Goal: Information Seeking & Learning: Learn about a topic

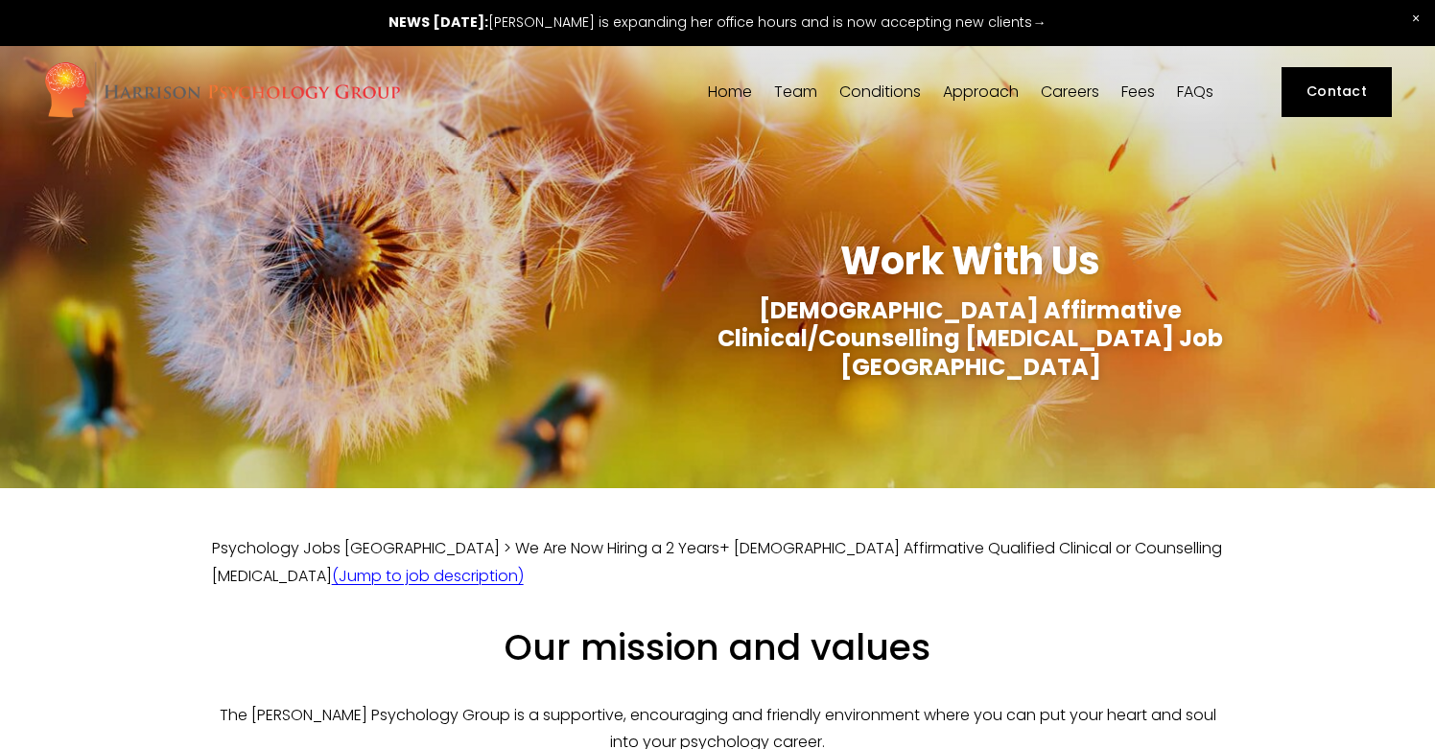
click at [1057, 92] on link "Careers" at bounding box center [1070, 92] width 59 height 18
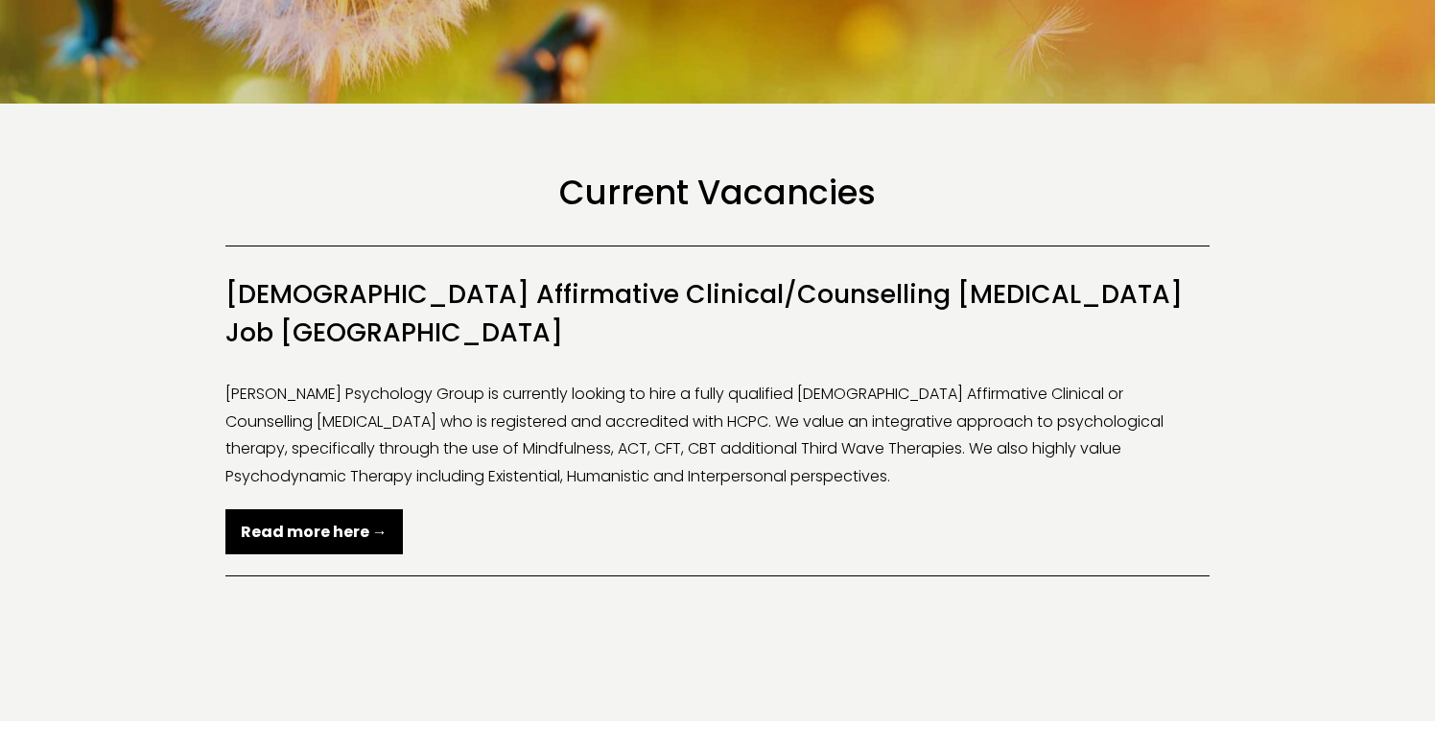
scroll to position [507, 0]
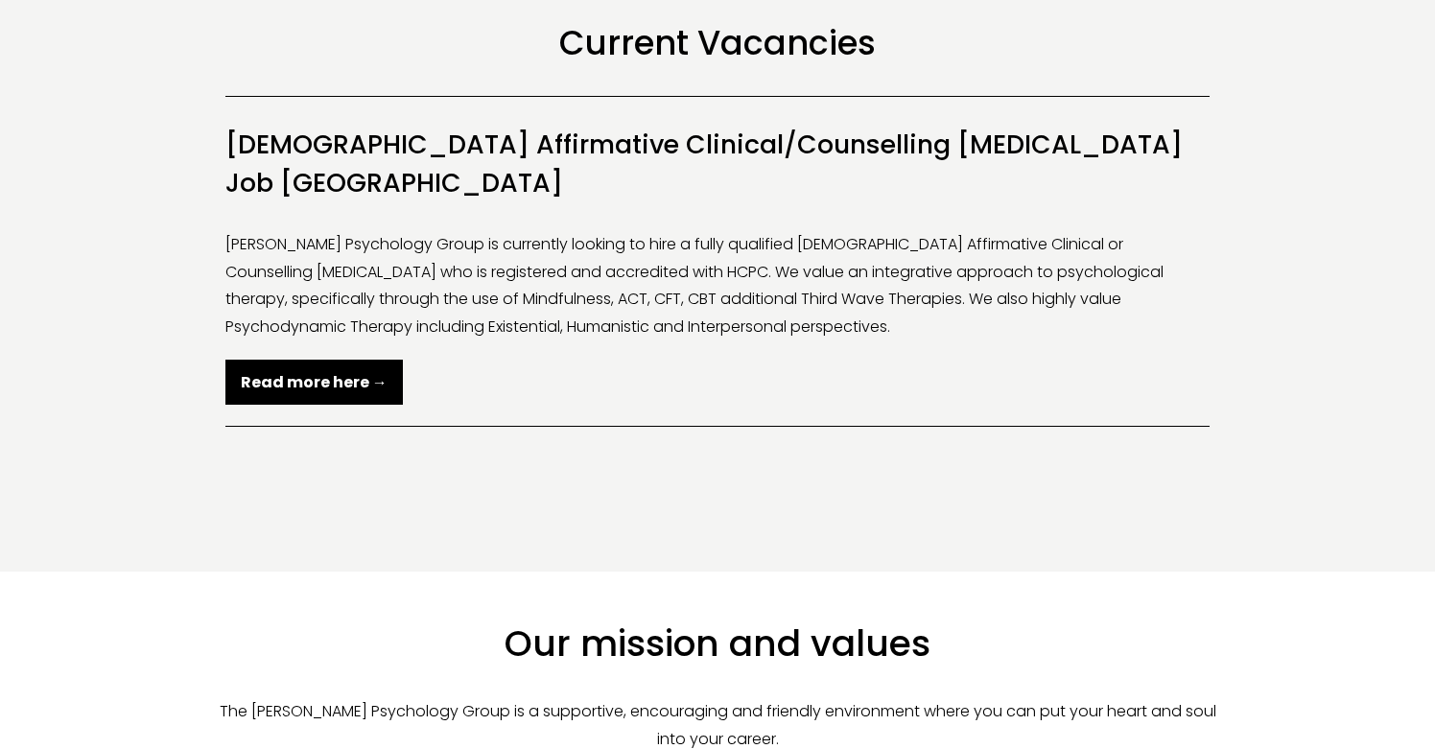
click at [338, 360] on link "Read more here →" at bounding box center [313, 382] width 177 height 45
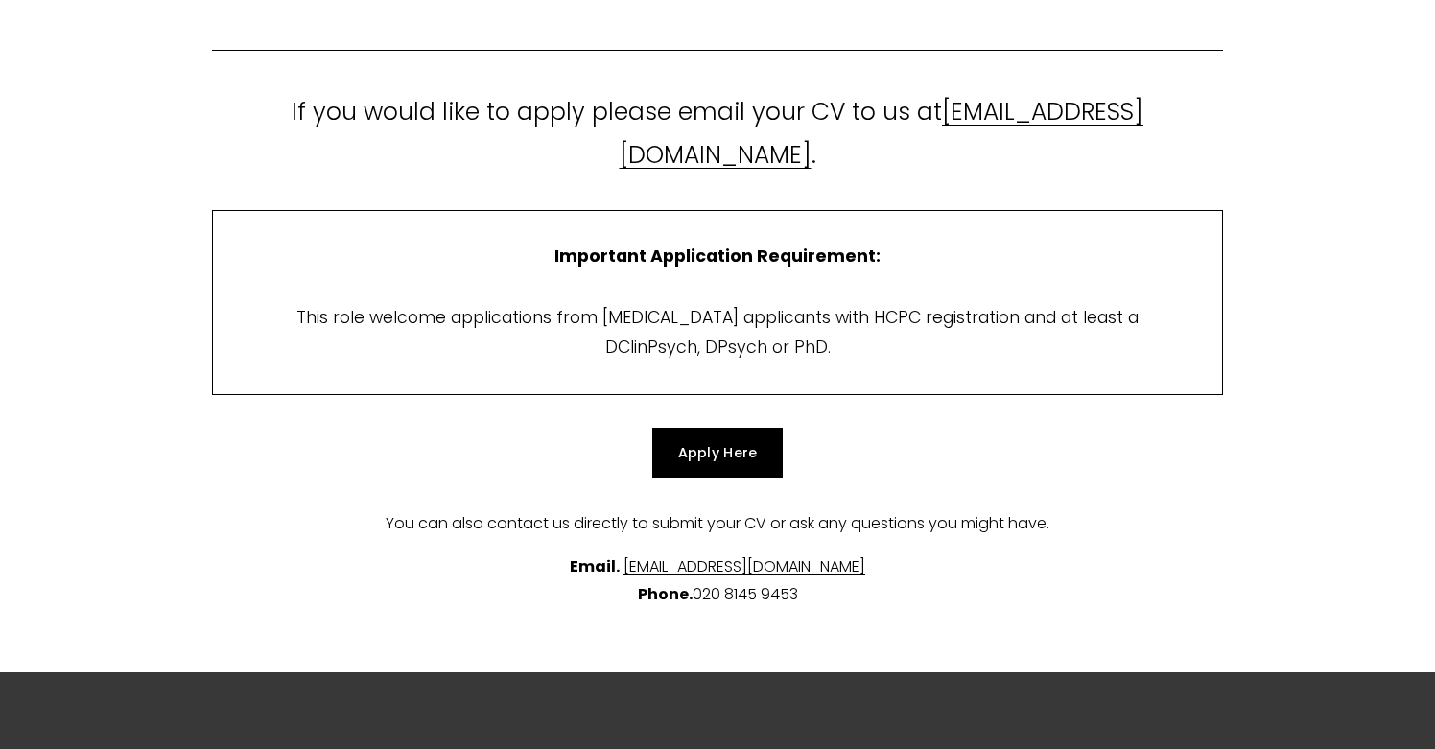
scroll to position [3728, 0]
